Goal: Information Seeking & Learning: Learn about a topic

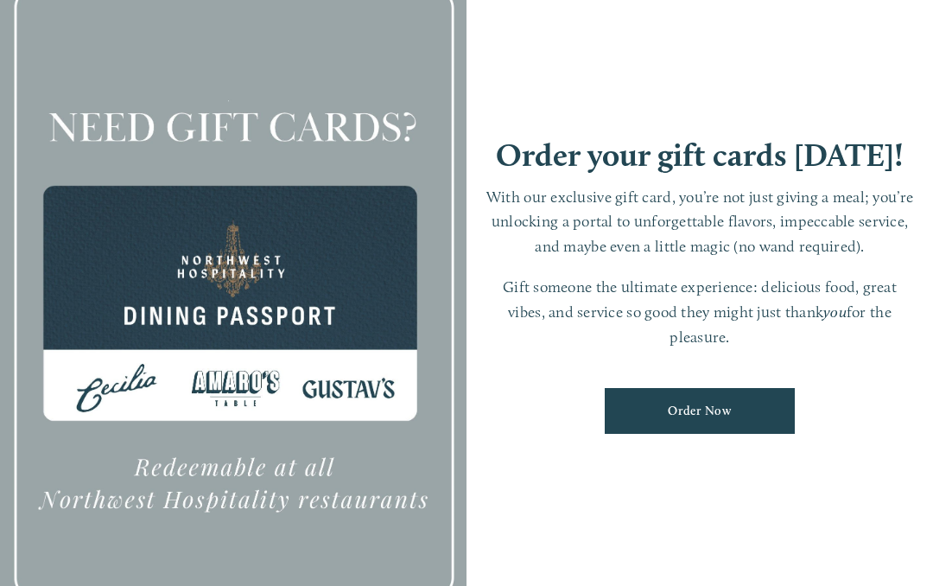
click at [192, 218] on div at bounding box center [233, 293] width 466 height 654
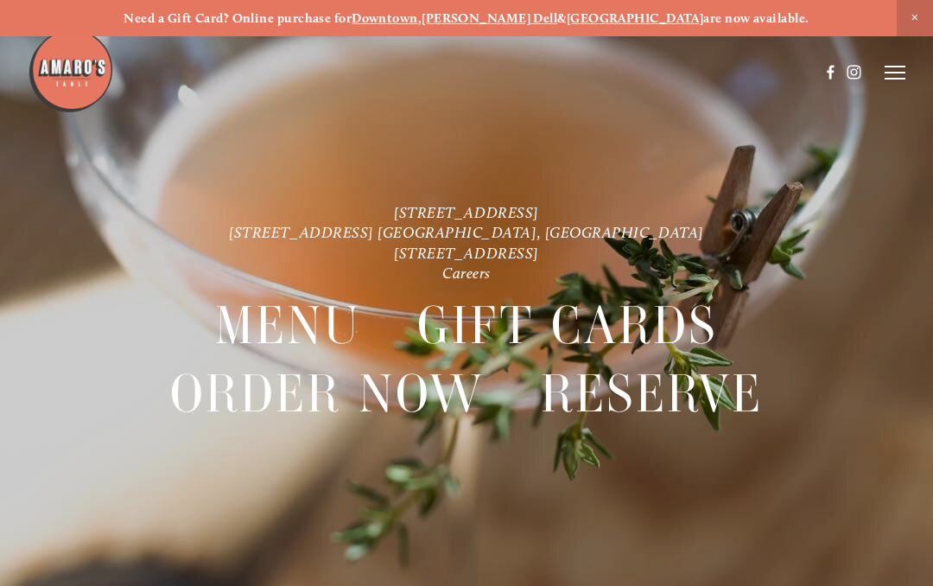
click at [923, 3] on span "Close Announcement" at bounding box center [915, 18] width 36 height 36
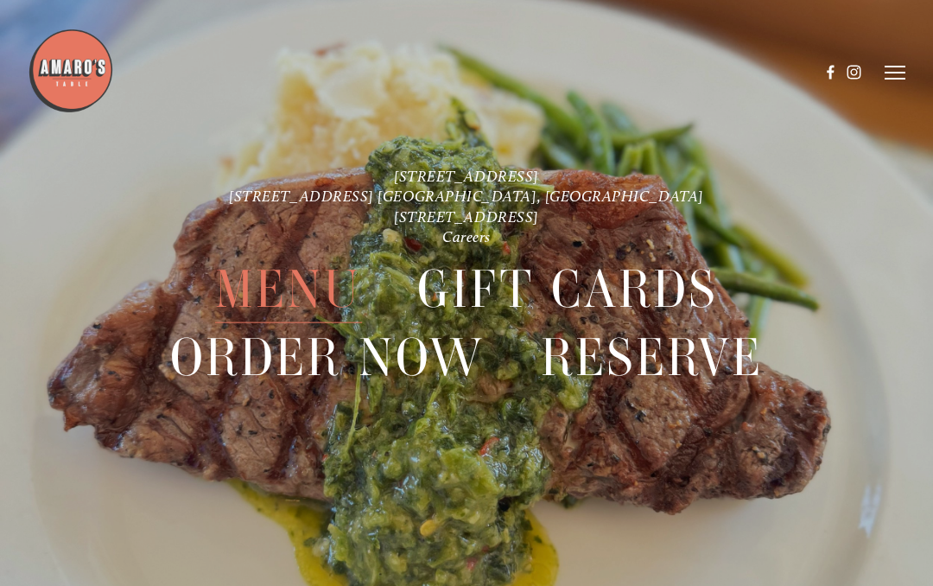
click at [891, 77] on icon at bounding box center [895, 73] width 21 height 16
click at [265, 298] on span "Menu" at bounding box center [288, 289] width 146 height 67
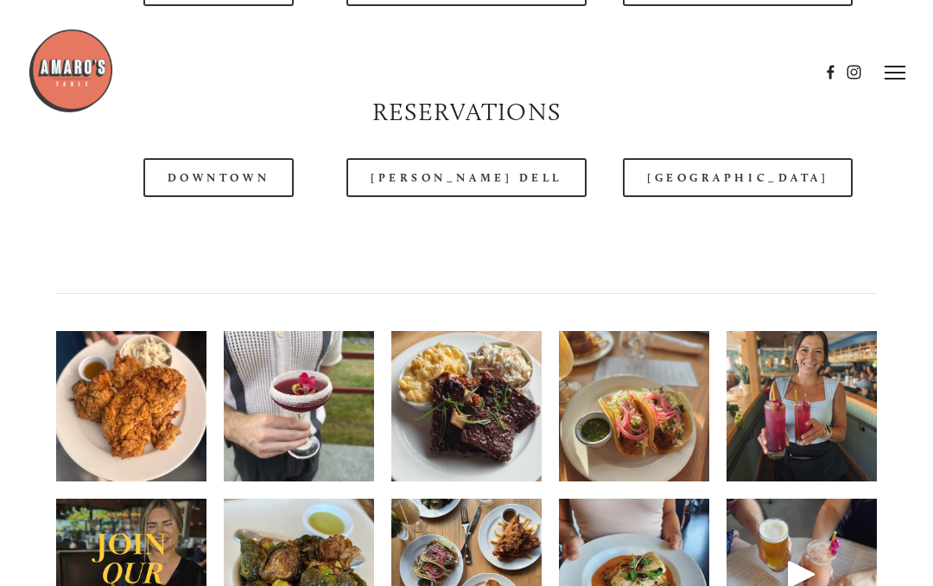
scroll to position [1894, 0]
click at [457, 166] on link "[PERSON_NAME] Dell" at bounding box center [466, 178] width 240 height 39
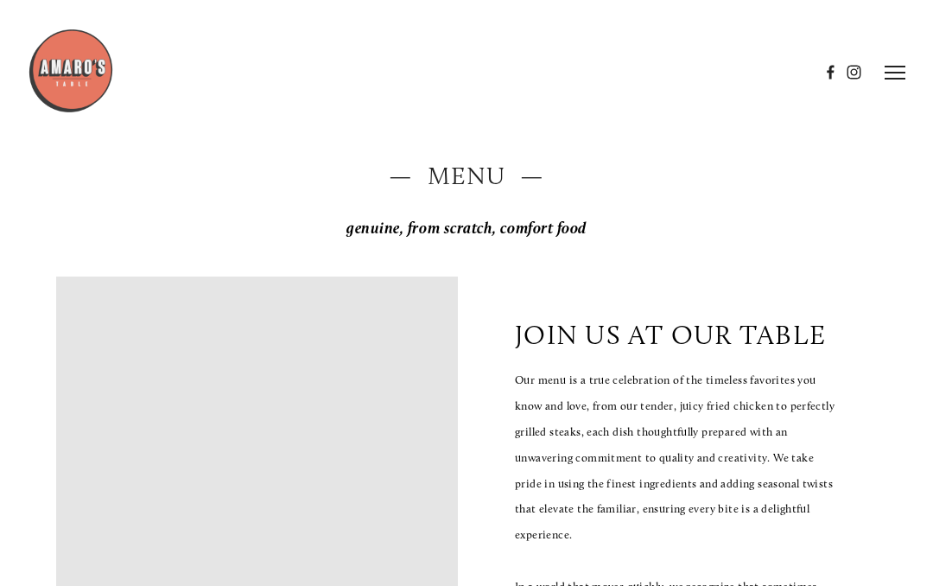
scroll to position [27, 0]
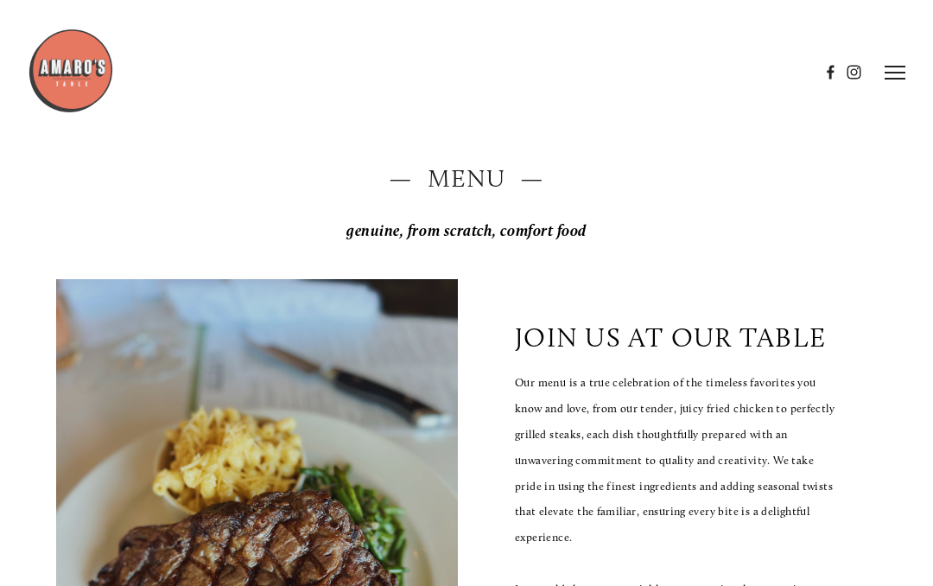
click at [489, 171] on h2 "— Menu —" at bounding box center [466, 178] width 821 height 35
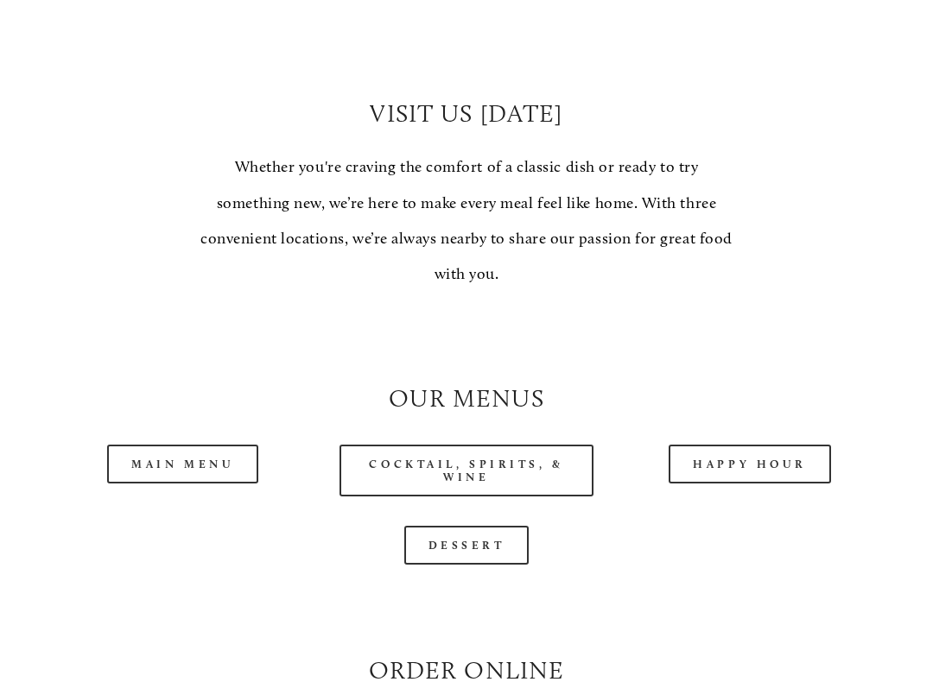
scroll to position [1145, 0]
click at [193, 463] on link "Main Menu" at bounding box center [182, 464] width 151 height 39
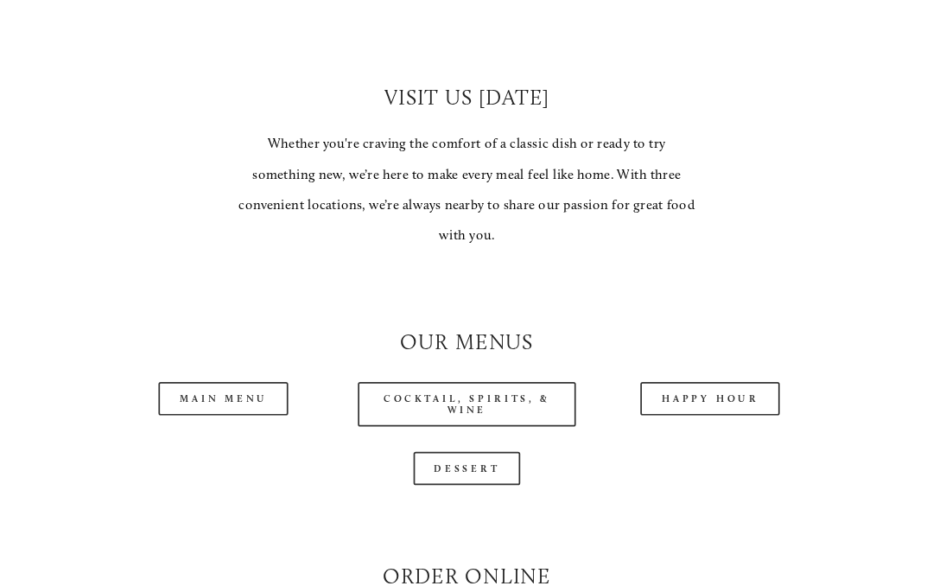
scroll to position [1194, 0]
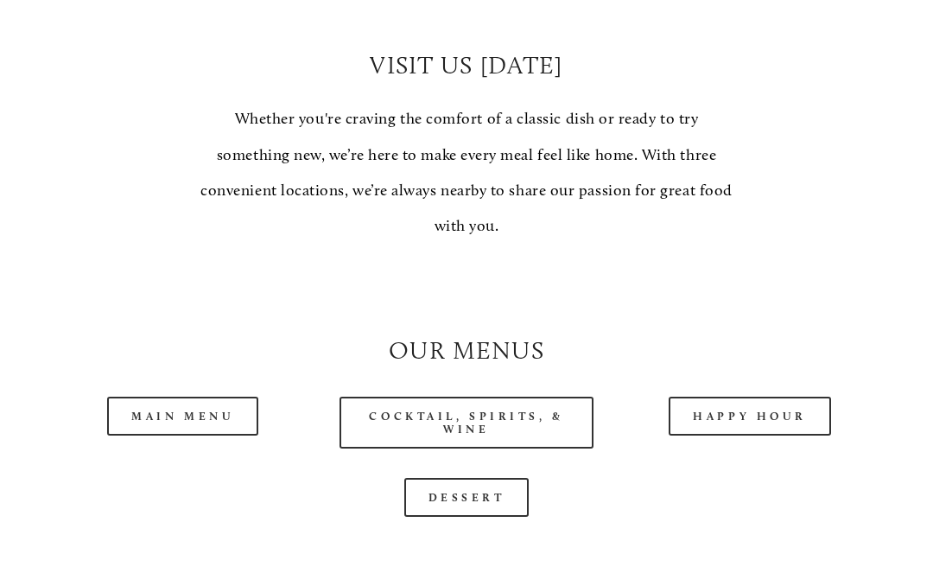
click at [758, 396] on link "Happy Hour" at bounding box center [750, 415] width 162 height 39
